Goal: Communication & Community: Answer question/provide support

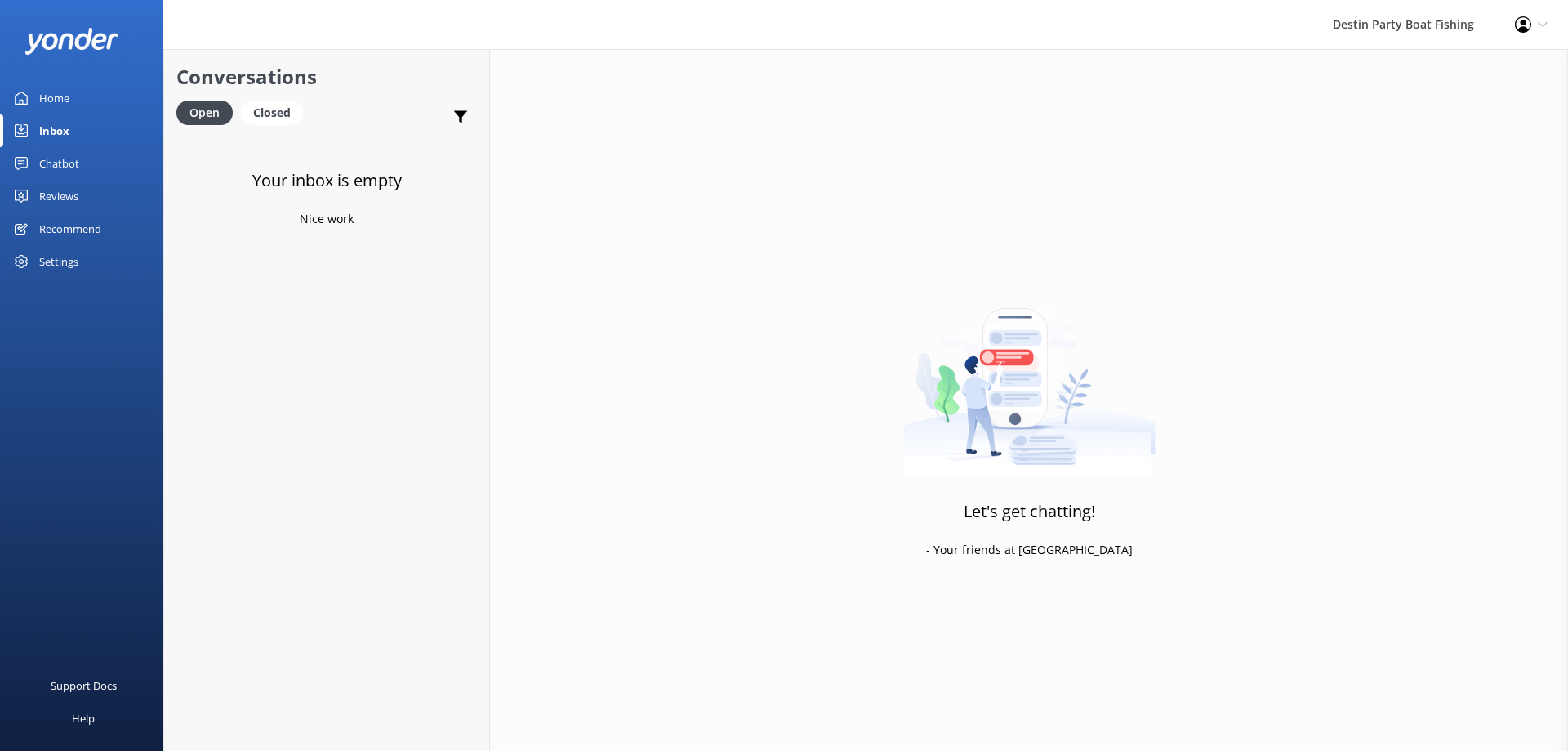
click at [56, 193] on div "Reviews" at bounding box center [59, 195] width 39 height 33
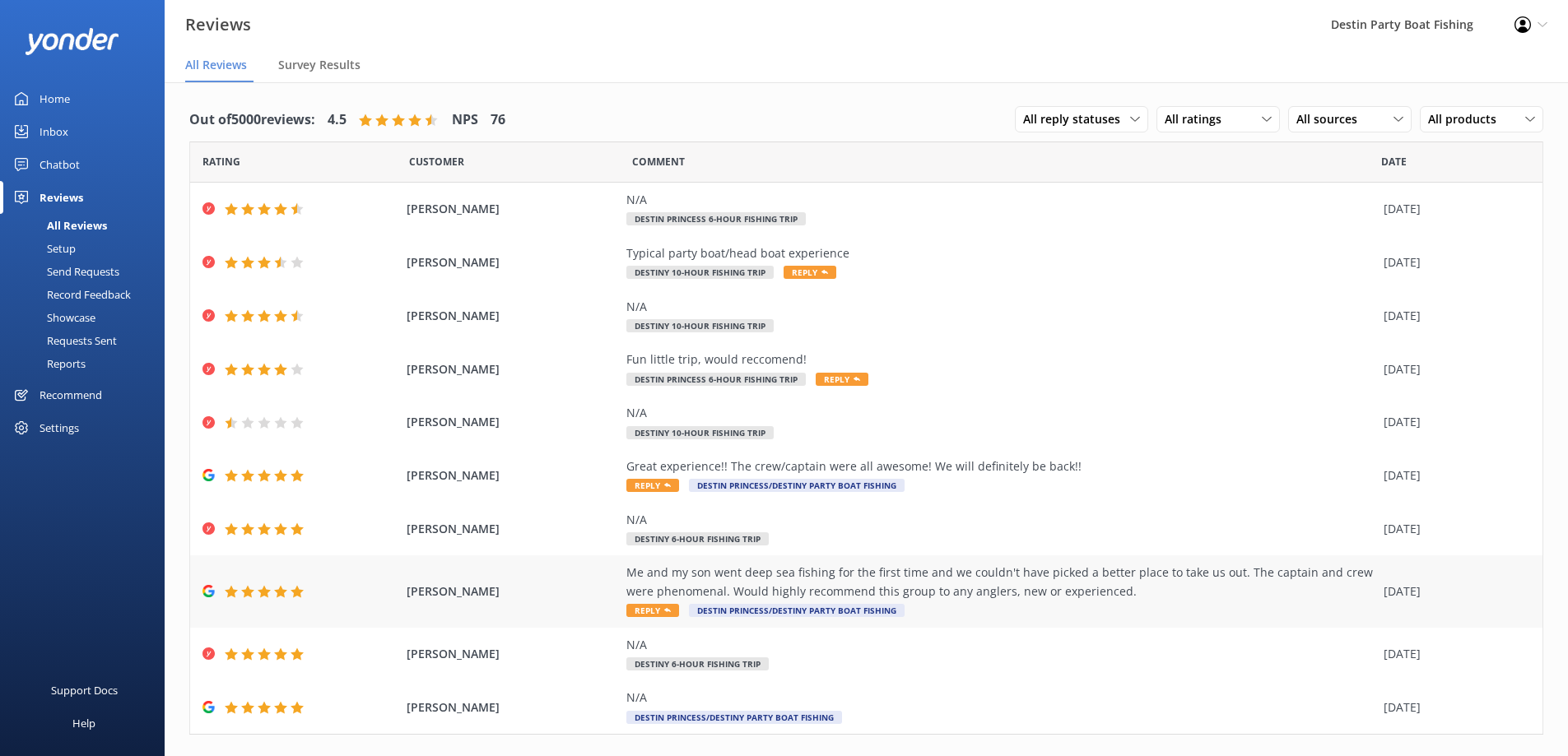
click at [646, 610] on span "Reply" at bounding box center [652, 610] width 53 height 13
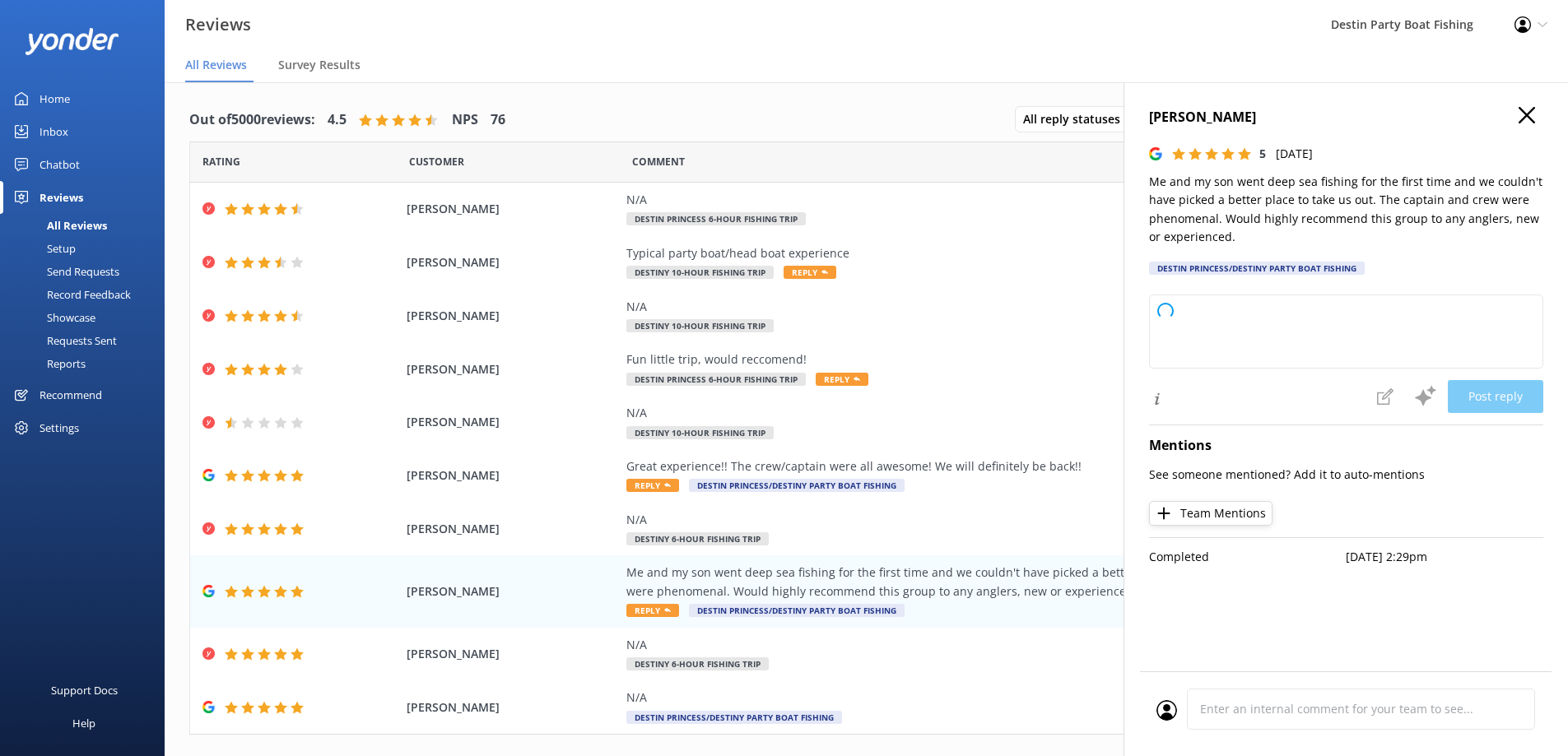
type textarea "Thank you so much for your wonderful review! We're thrilled to hear that you an…"
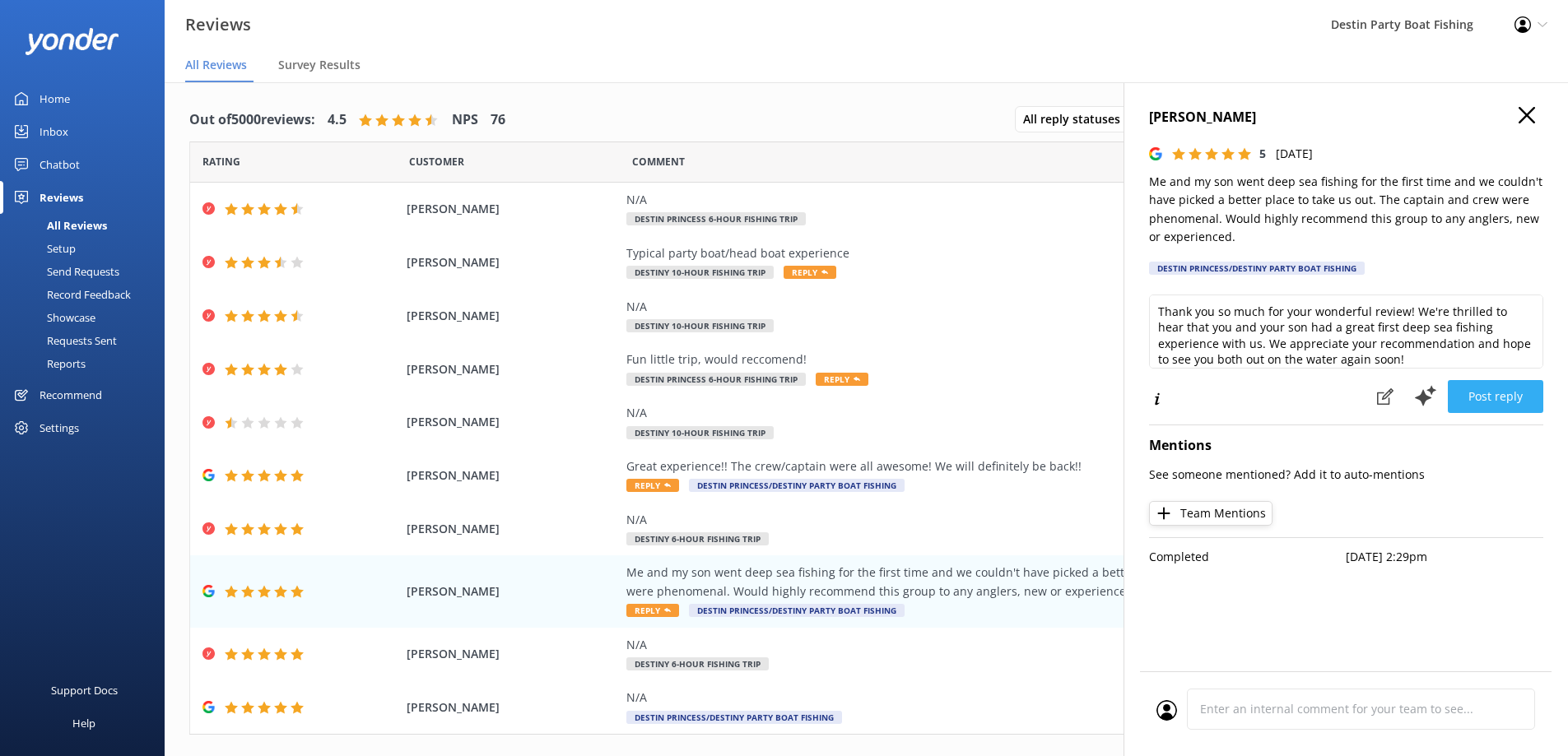
click at [1499, 396] on button "Post reply" at bounding box center [1496, 396] width 95 height 33
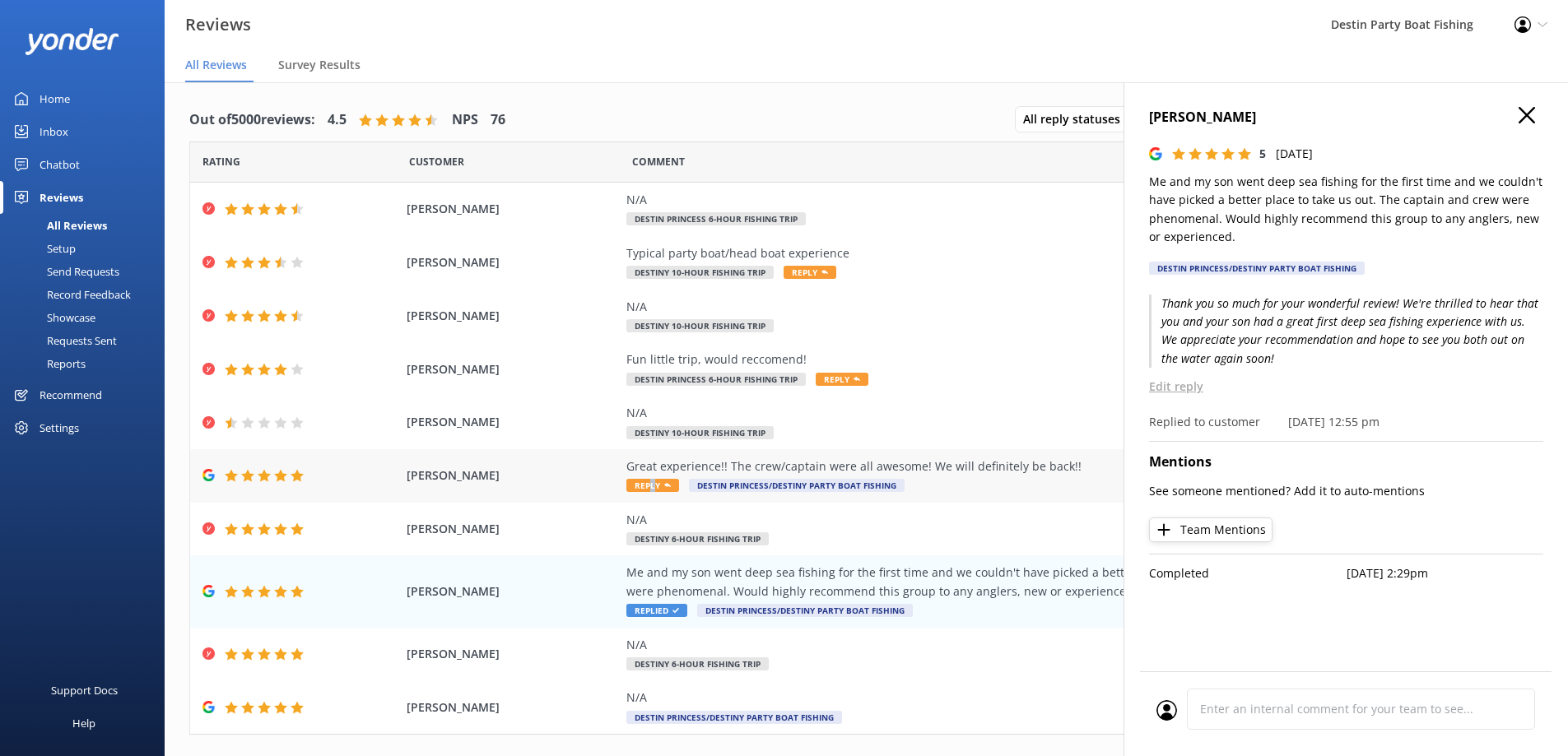
click at [644, 484] on span "Reply" at bounding box center [652, 485] width 53 height 13
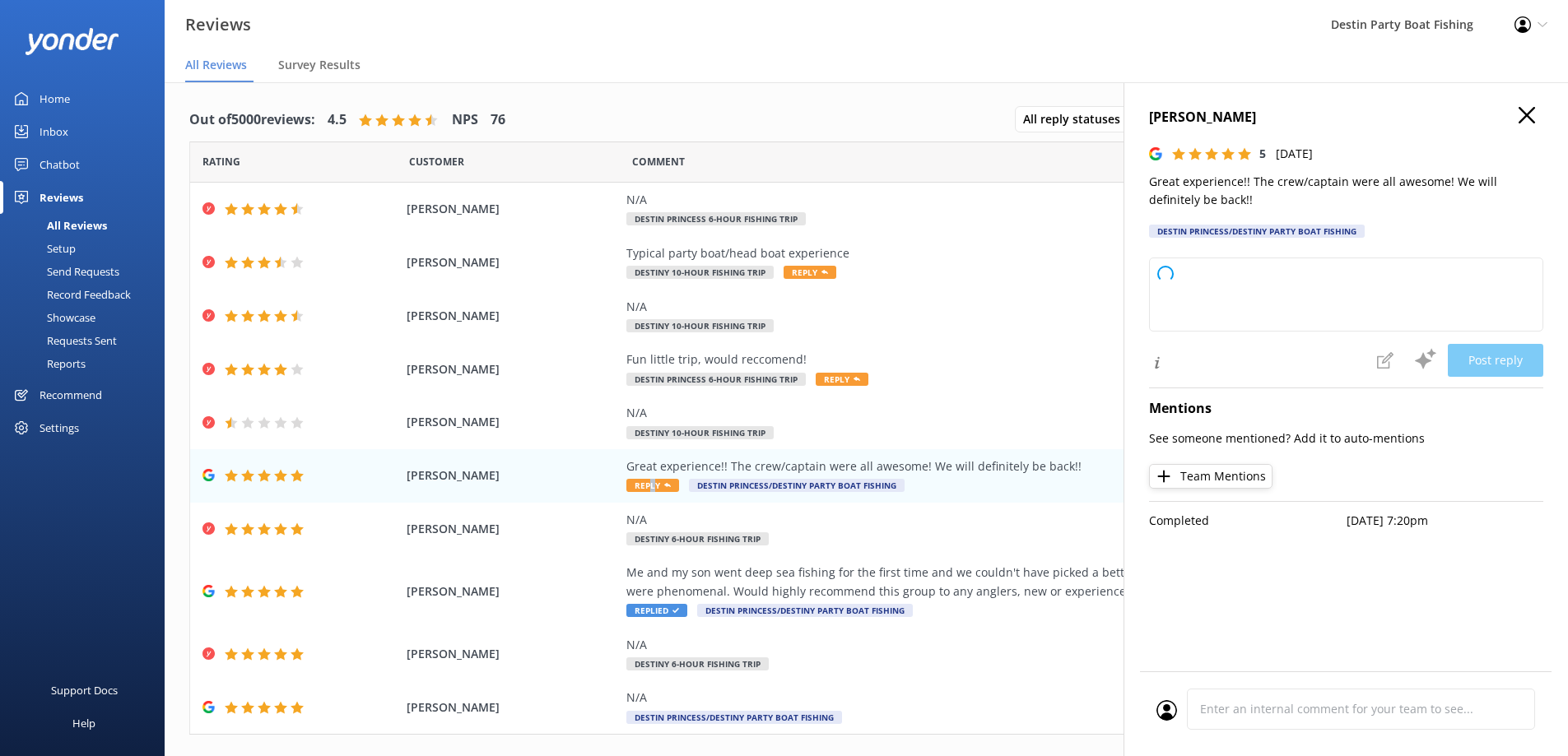
type textarea "Thank you so much for your wonderful review! We're thrilled to hear you had a g…"
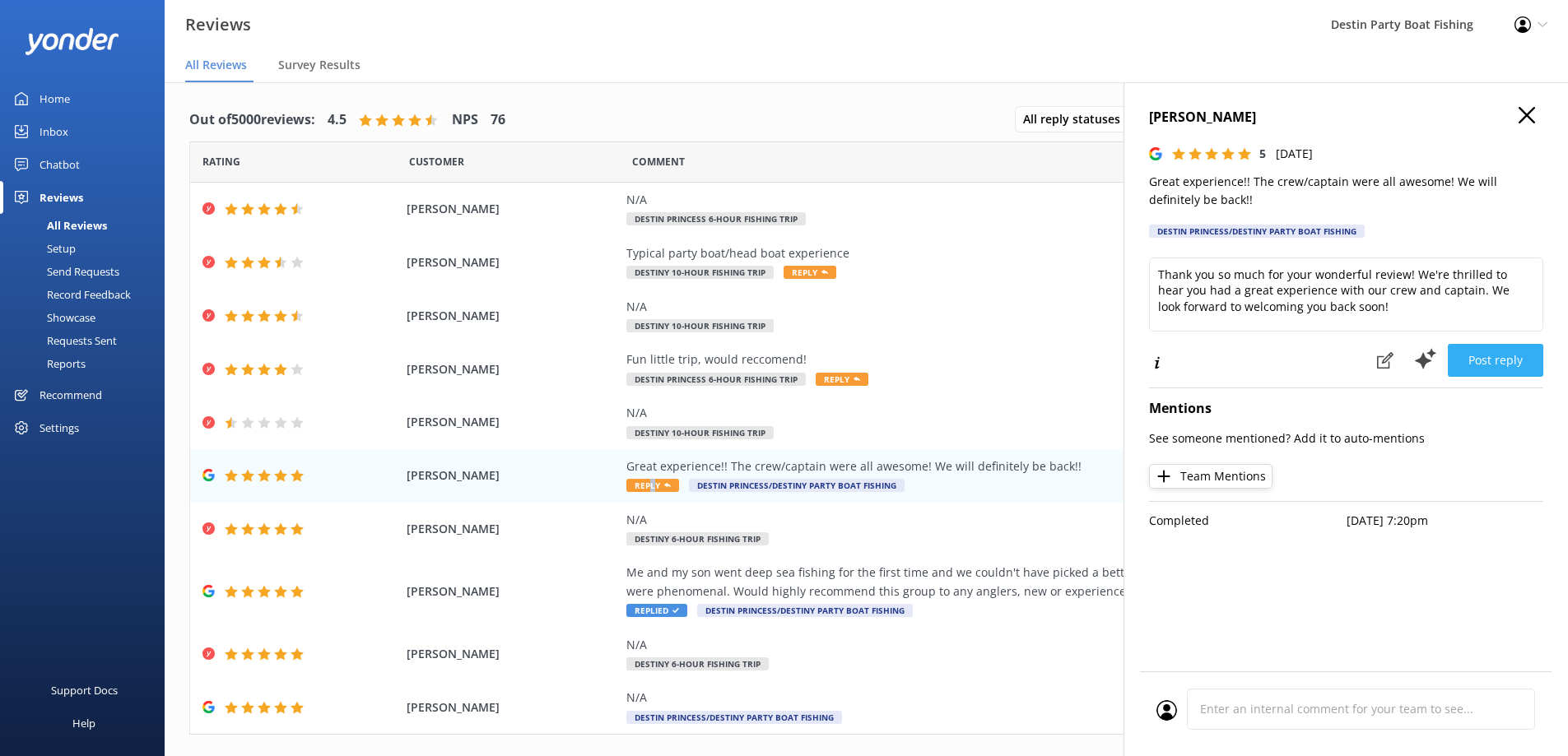
click at [1497, 354] on button "Post reply" at bounding box center [1496, 360] width 95 height 33
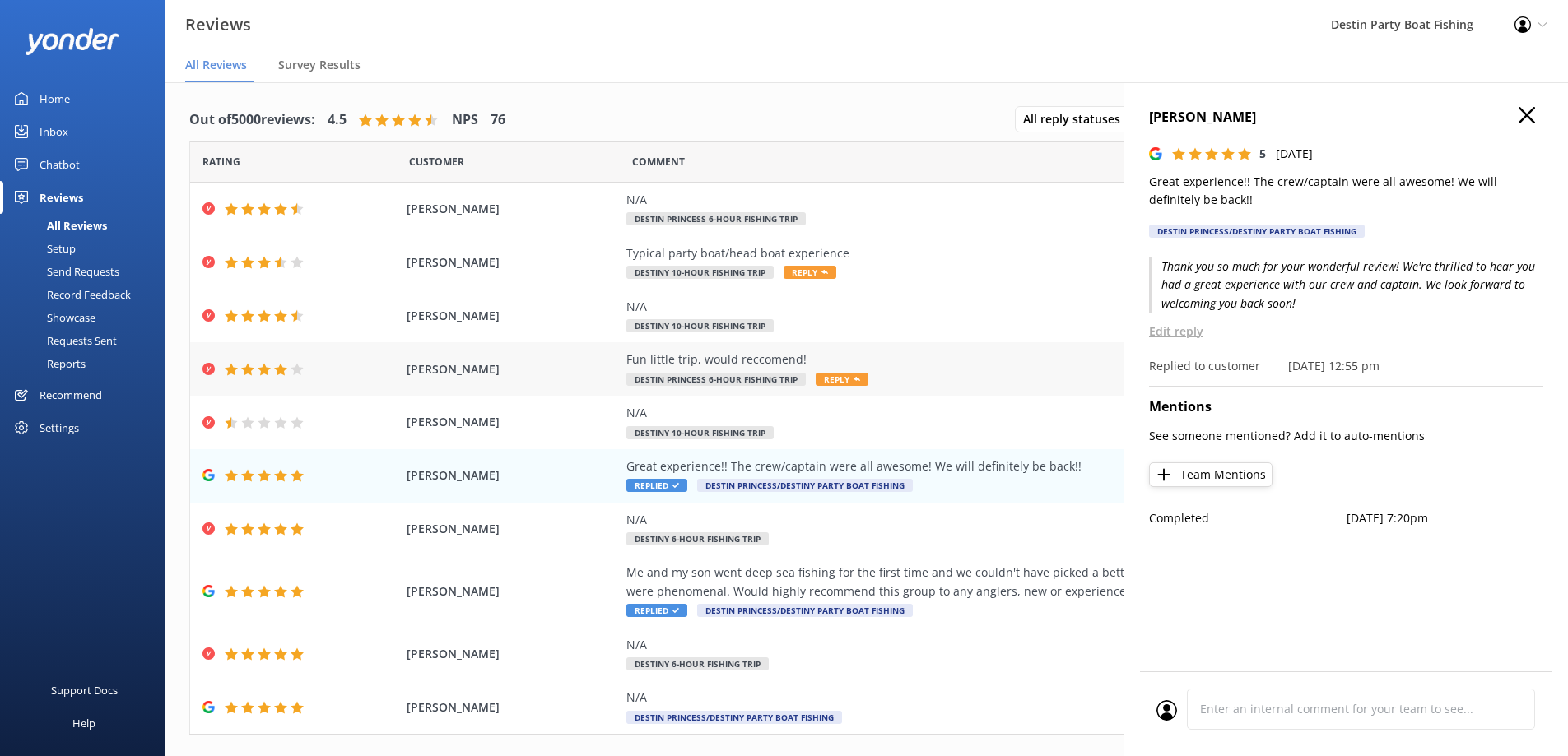
click at [834, 376] on span "Reply" at bounding box center [842, 379] width 53 height 13
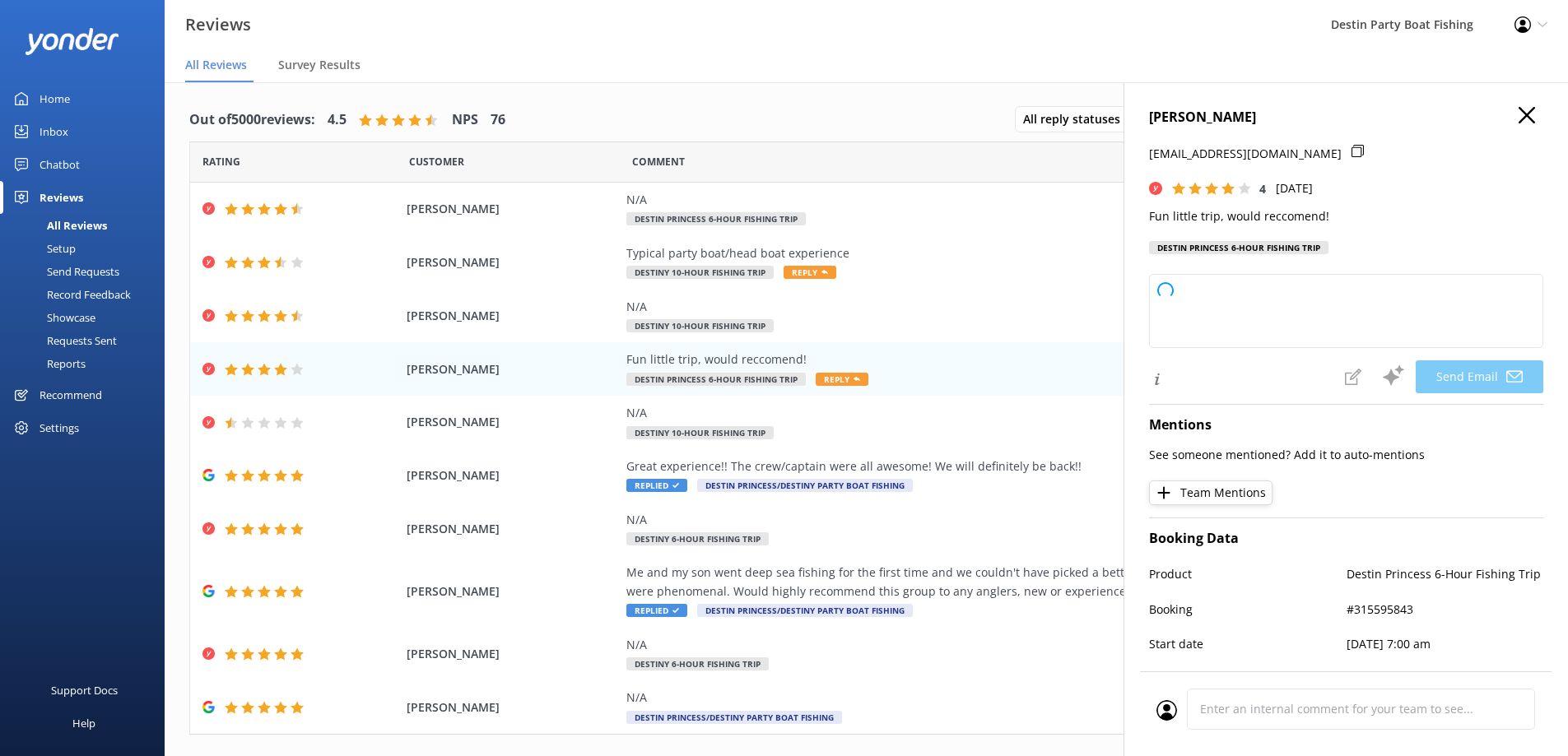
type textarea "Thank you so much for your review, [PERSON_NAME]! We're glad you had a fun trip…"
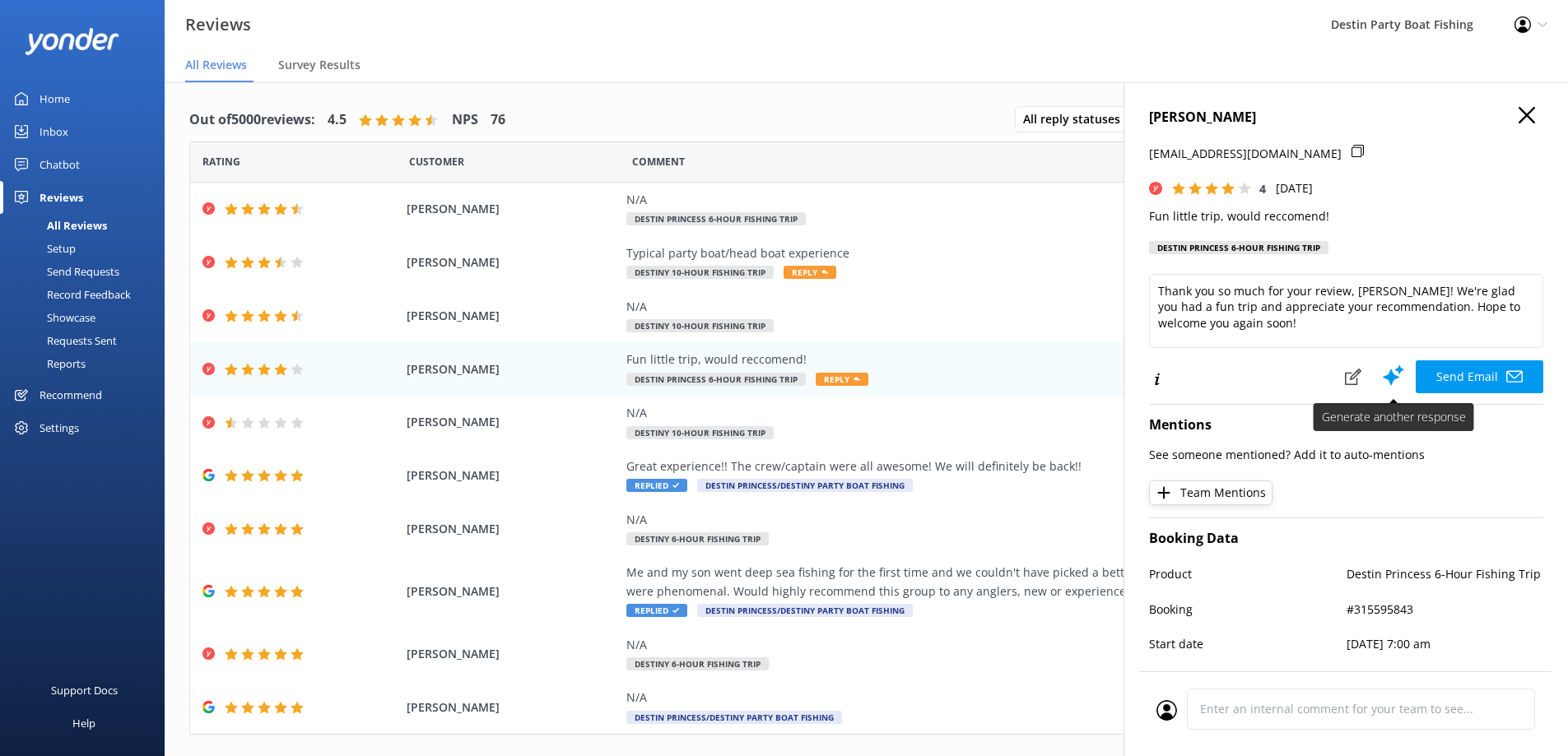
click at [1455, 372] on button "Send Email" at bounding box center [1479, 376] width 128 height 33
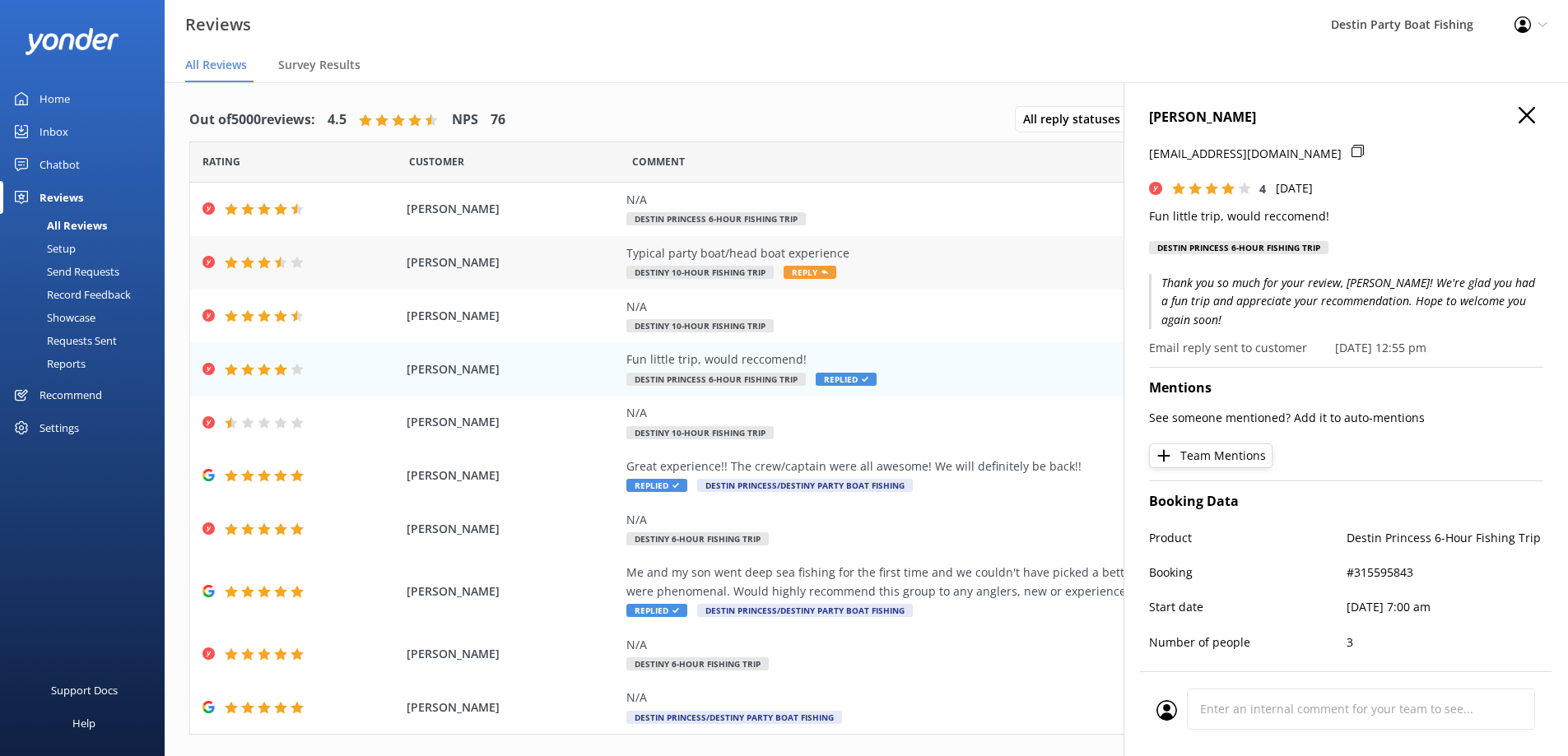
click at [803, 271] on span "Reply" at bounding box center [809, 272] width 53 height 13
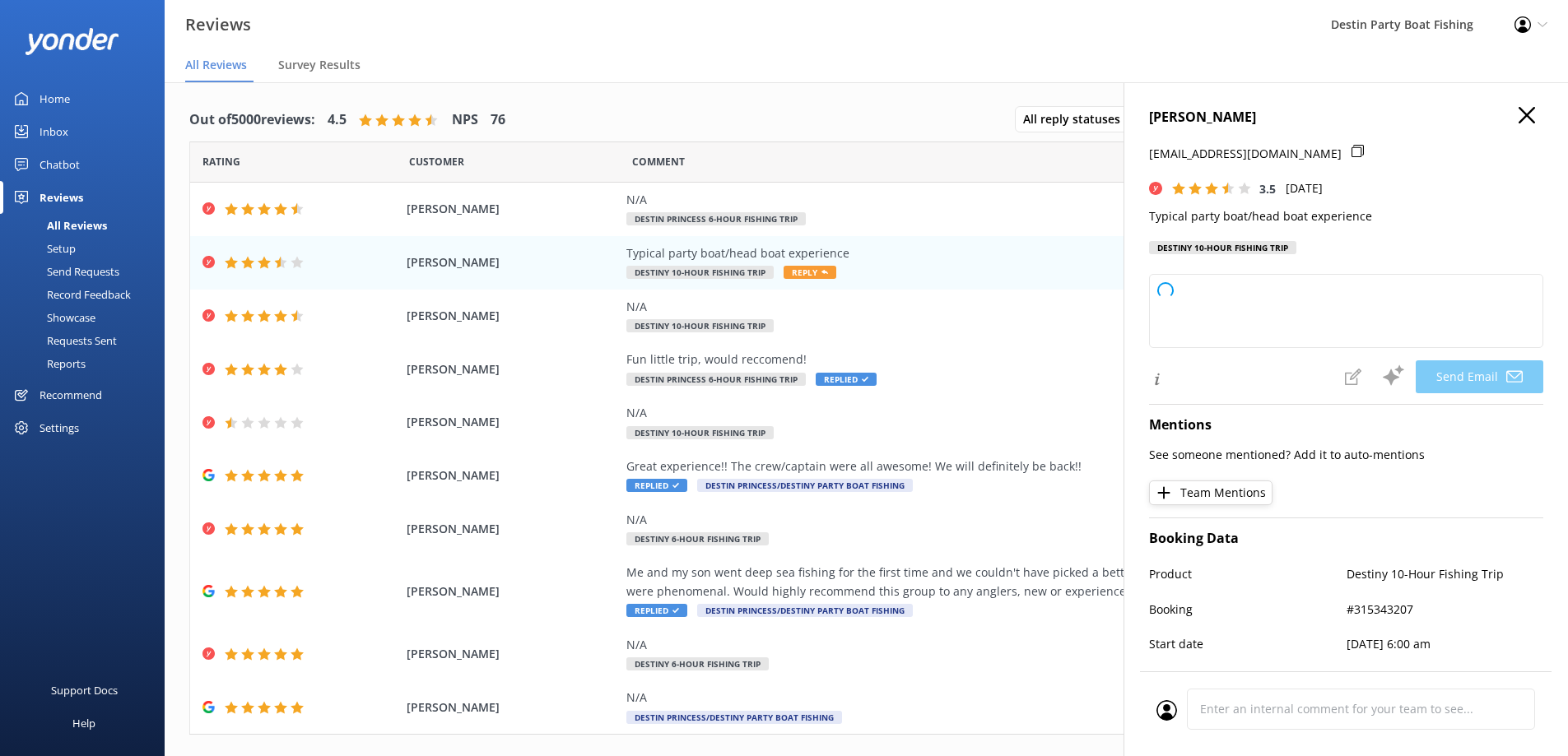
type textarea "Thank you for your feedback, [PERSON_NAME]! We appreciate you joining us and sh…"
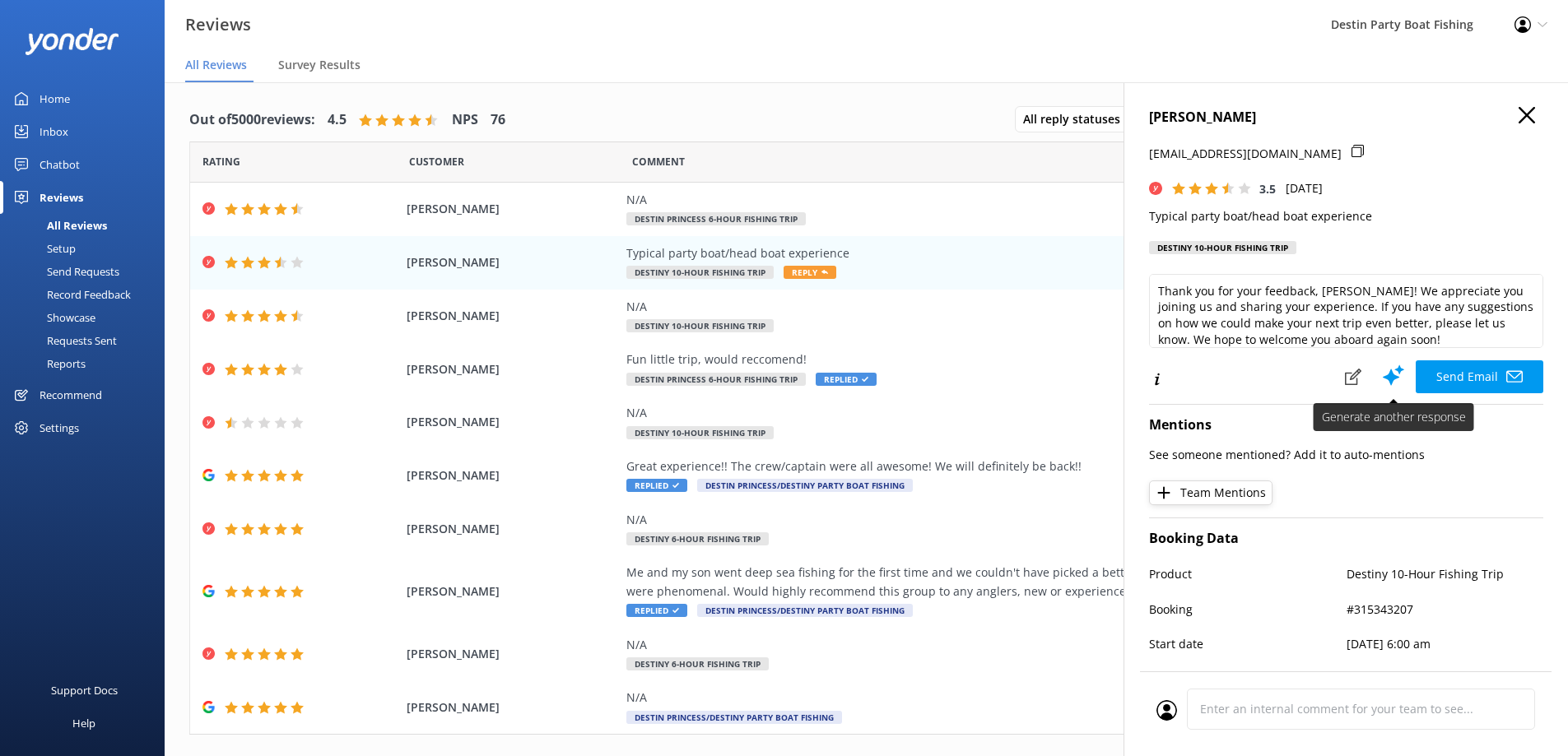
click at [1457, 375] on button "Send Email" at bounding box center [1479, 376] width 128 height 33
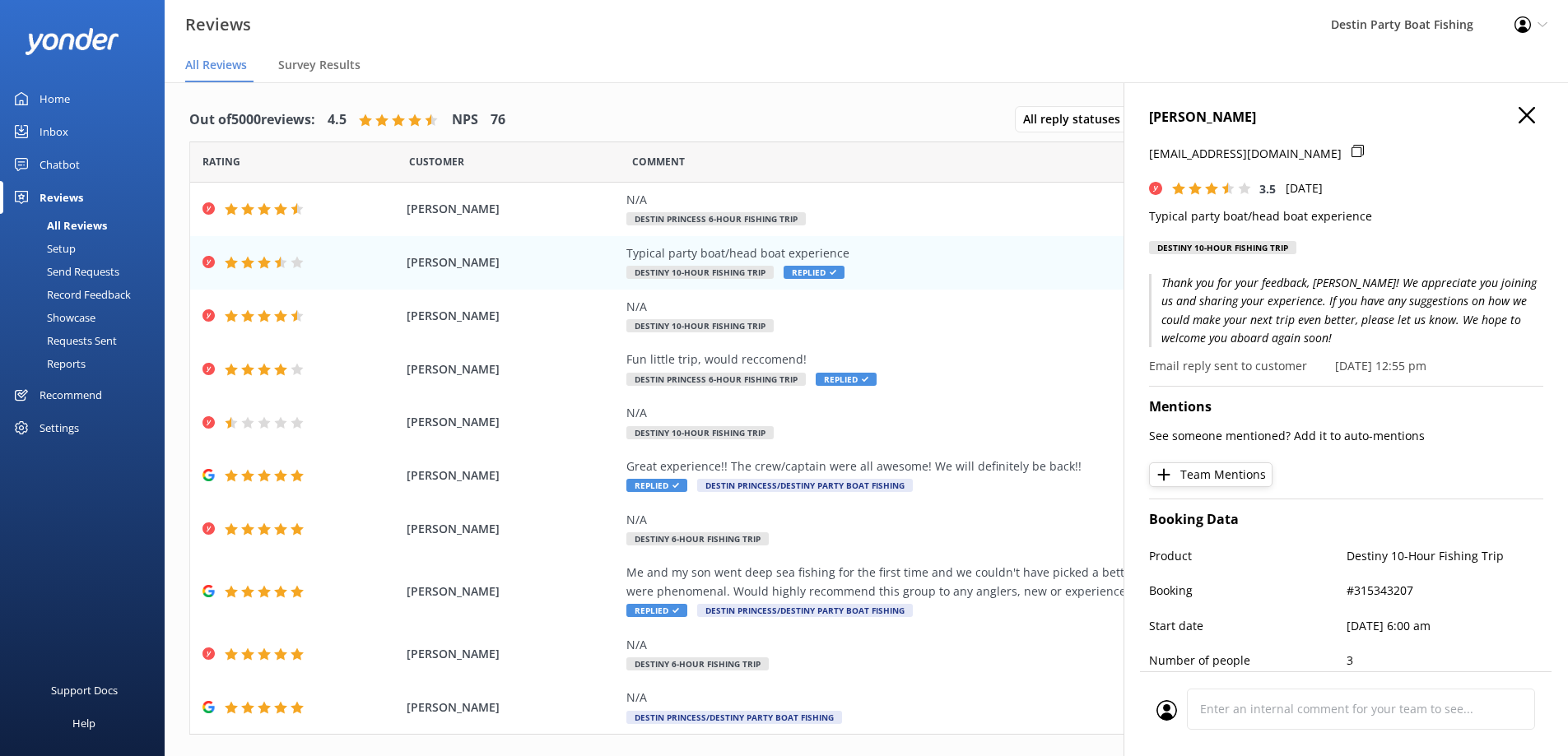
click at [48, 126] on div "Inbox" at bounding box center [54, 131] width 29 height 33
